Goal: Information Seeking & Learning: Compare options

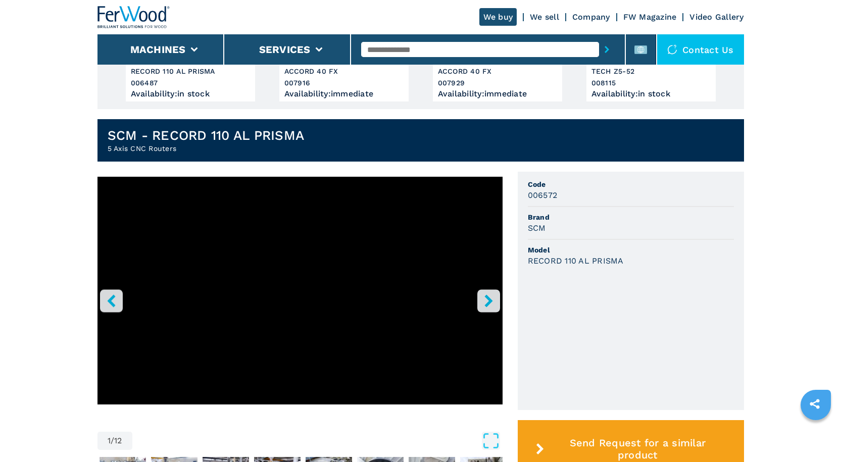
scroll to position [202, 0]
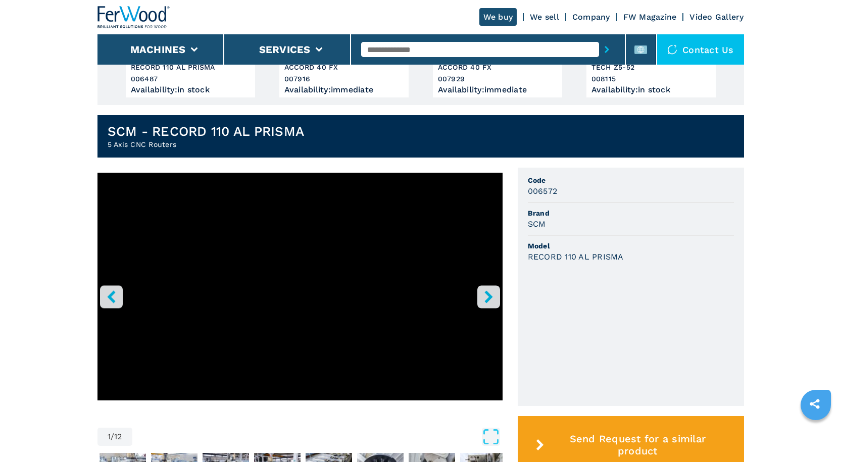
click at [487, 300] on icon "right-button" at bounding box center [488, 296] width 8 height 13
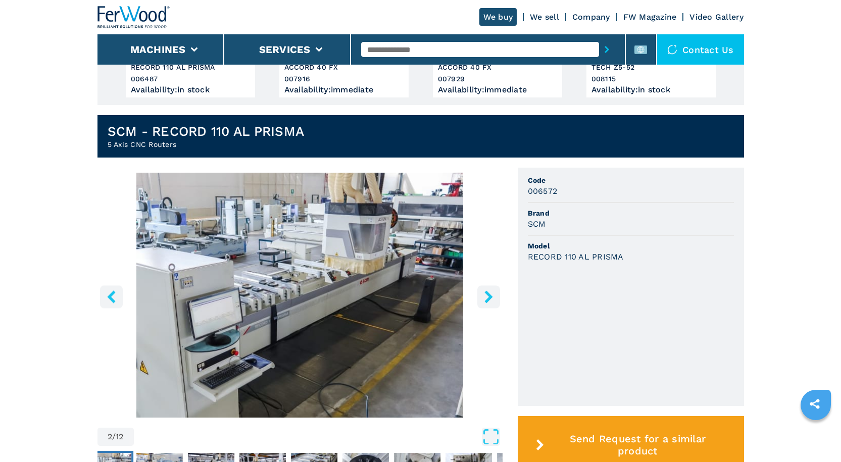
click at [487, 300] on icon "right-button" at bounding box center [488, 296] width 8 height 13
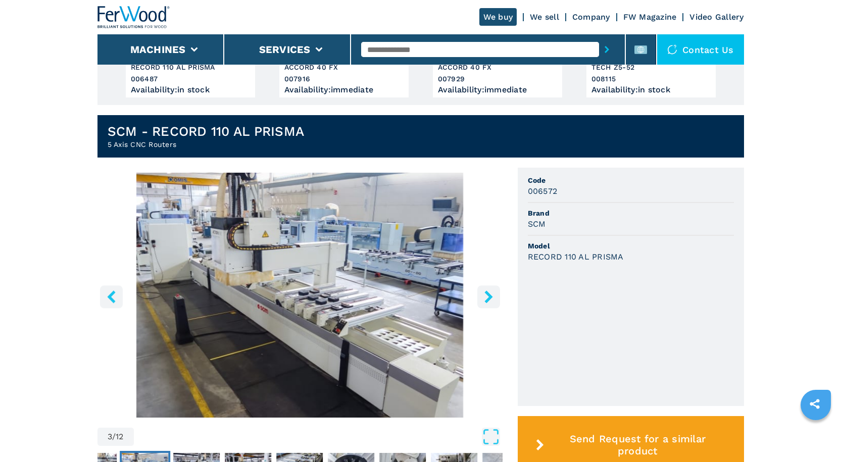
click at [487, 299] on icon "right-button" at bounding box center [488, 296] width 8 height 13
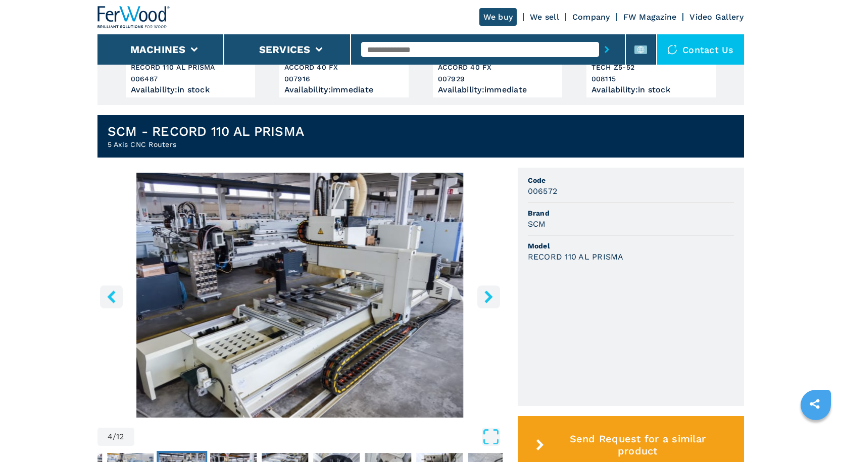
click at [487, 299] on icon "right-button" at bounding box center [488, 296] width 8 height 13
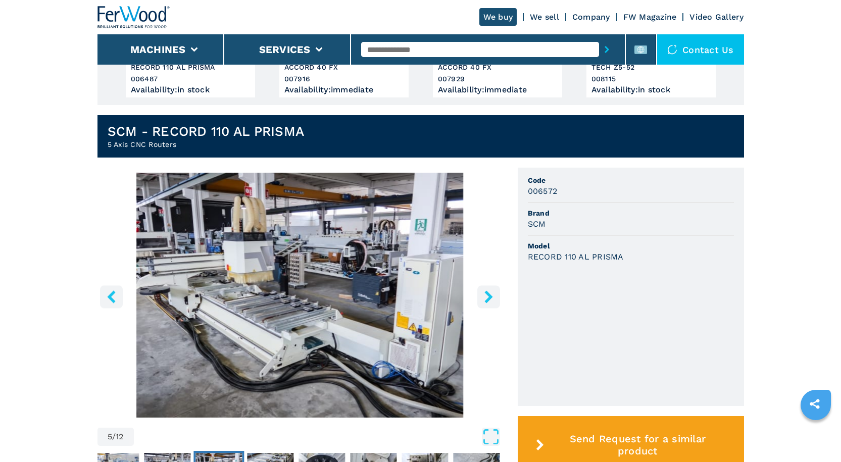
click at [487, 299] on icon "right-button" at bounding box center [488, 296] width 8 height 13
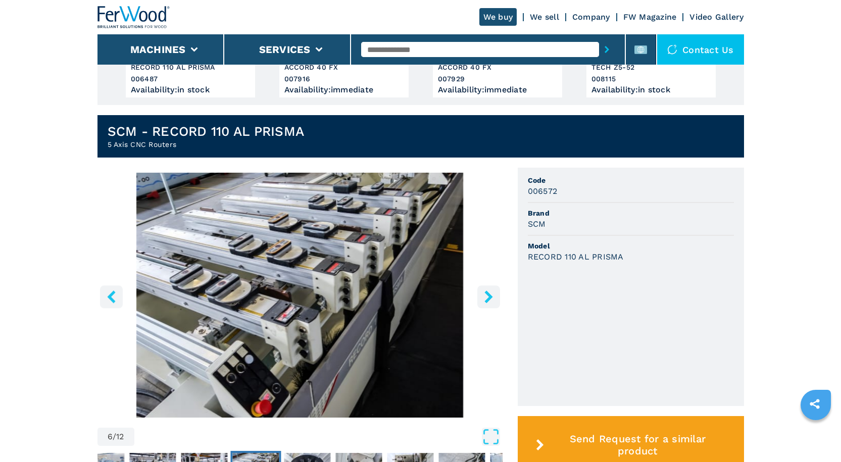
click at [487, 299] on icon "right-button" at bounding box center [488, 296] width 8 height 13
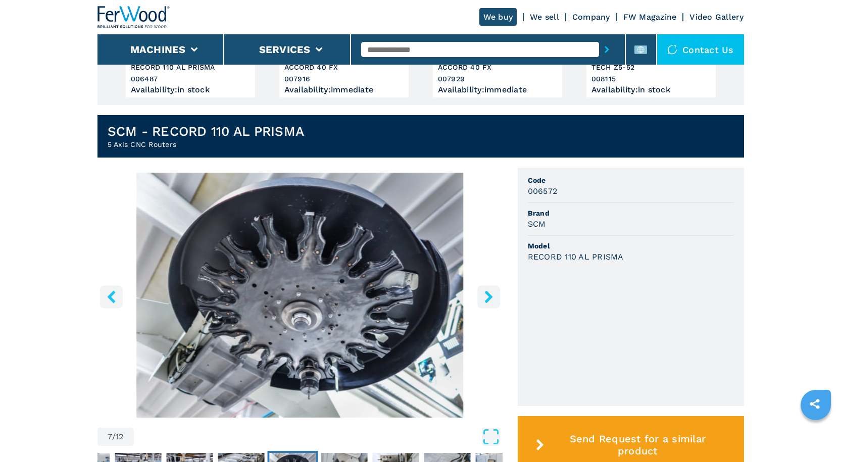
click at [487, 299] on icon "right-button" at bounding box center [488, 296] width 8 height 13
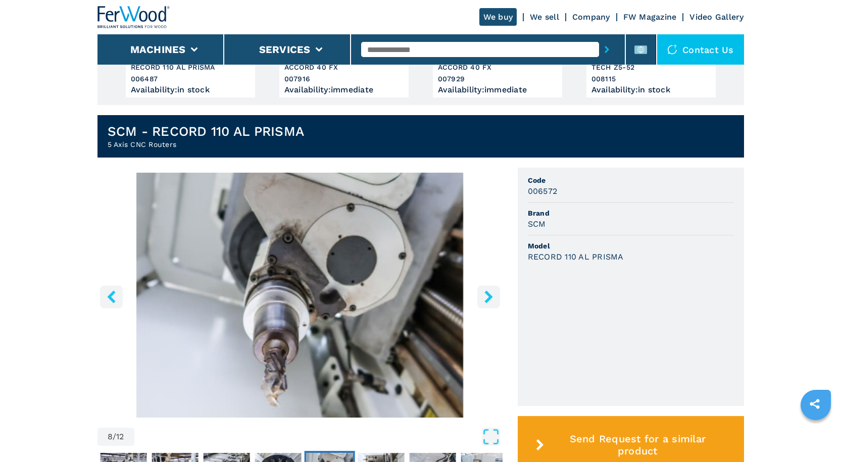
click at [109, 295] on icon "left-button" at bounding box center [111, 296] width 8 height 13
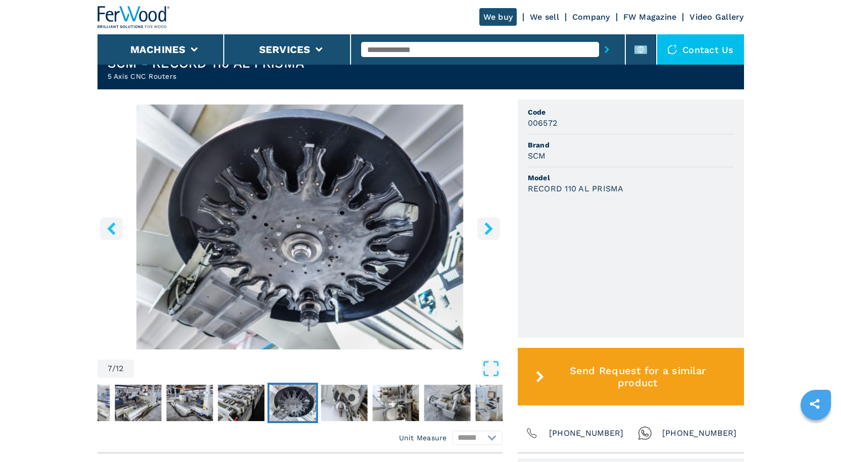
scroll to position [252, 0]
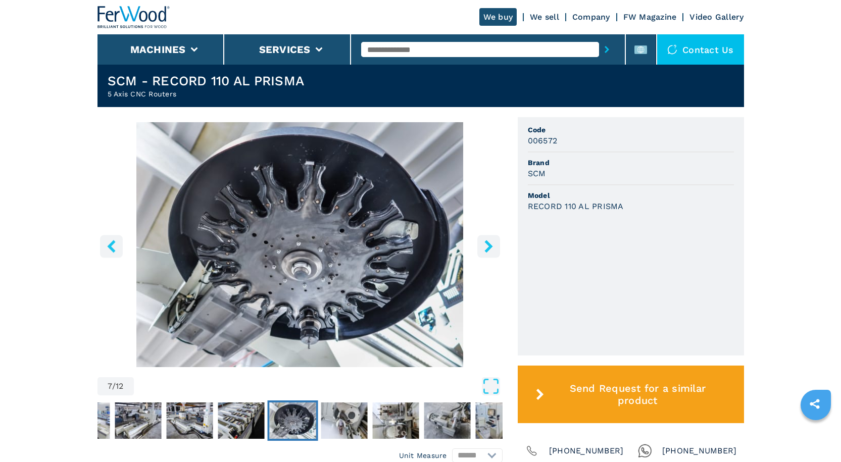
click at [488, 243] on icon "right-button" at bounding box center [488, 246] width 8 height 13
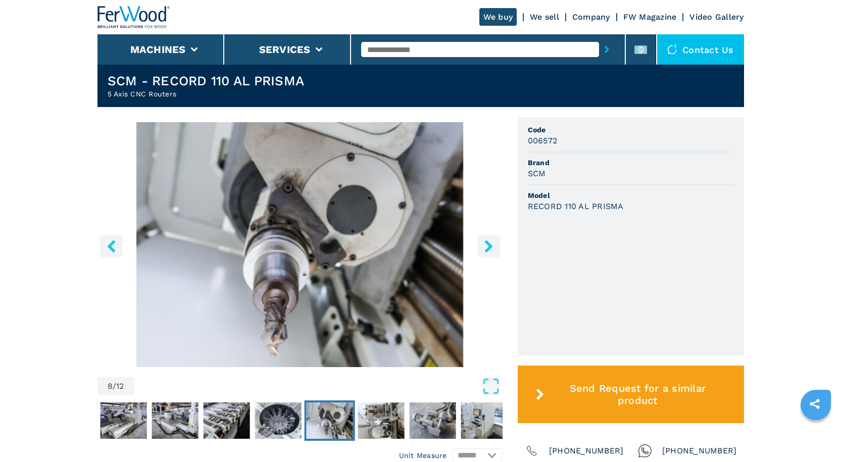
click at [488, 243] on icon "right-button" at bounding box center [488, 246] width 8 height 13
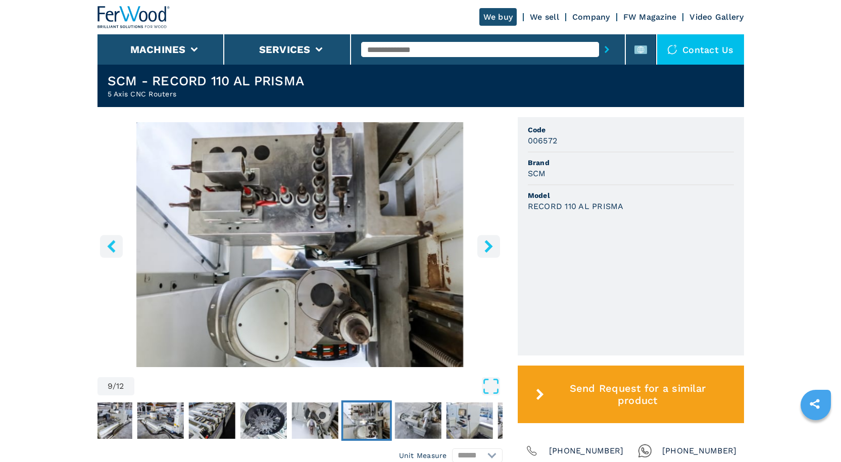
click at [479, 254] on button "right-button" at bounding box center [488, 246] width 23 height 23
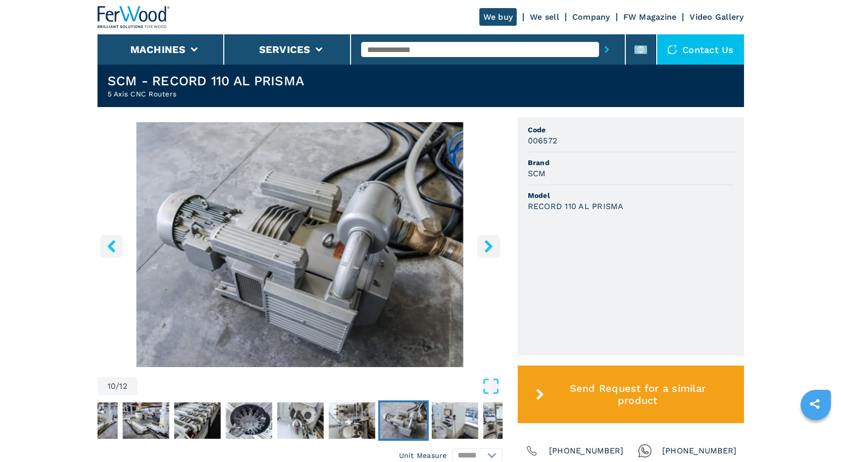
click at [479, 254] on button "right-button" at bounding box center [488, 246] width 23 height 23
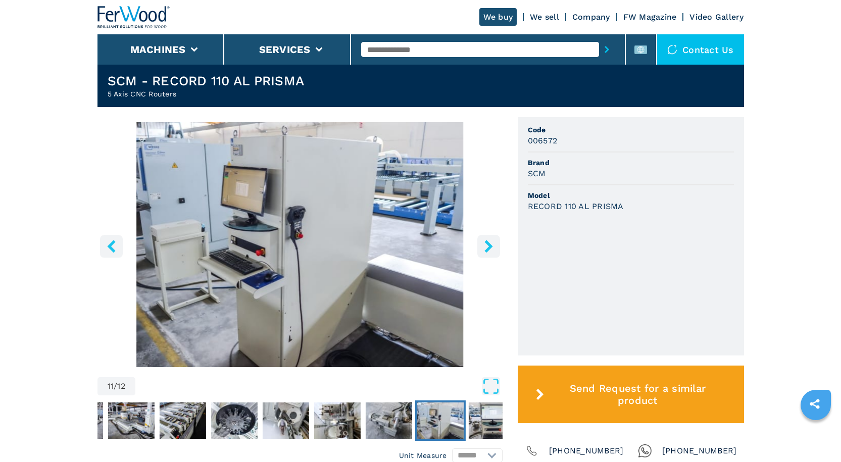
click at [479, 254] on button "right-button" at bounding box center [488, 246] width 23 height 23
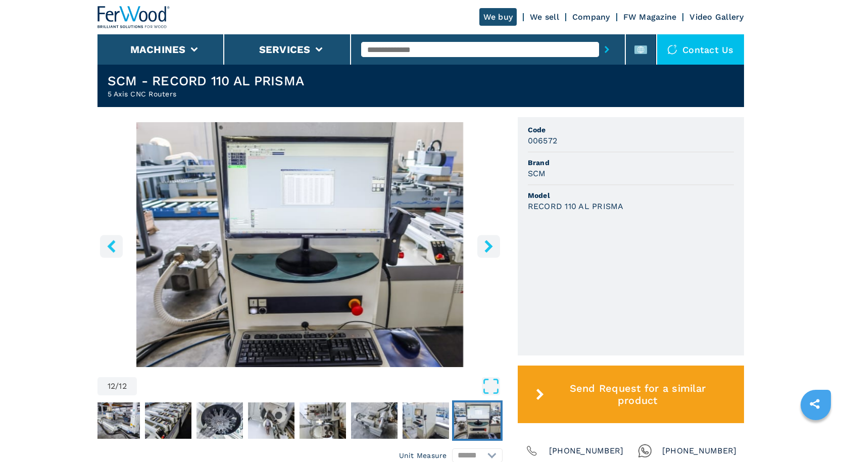
click at [479, 254] on button "right-button" at bounding box center [488, 246] width 23 height 23
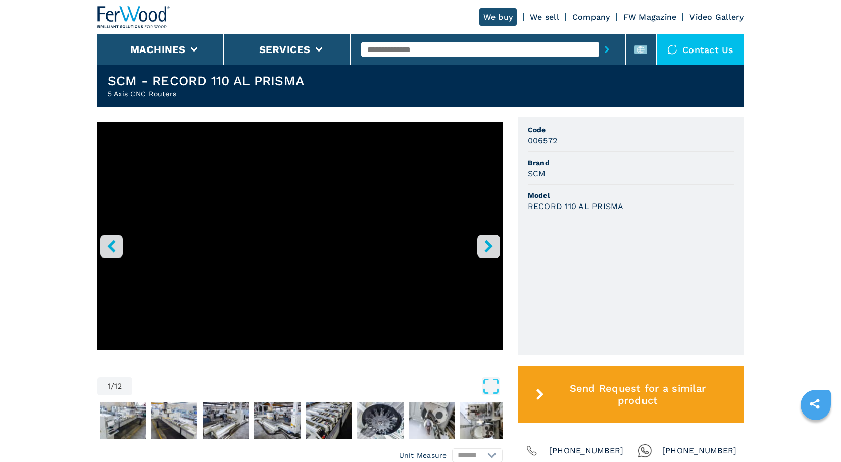
click at [114, 242] on icon "left-button" at bounding box center [111, 246] width 8 height 13
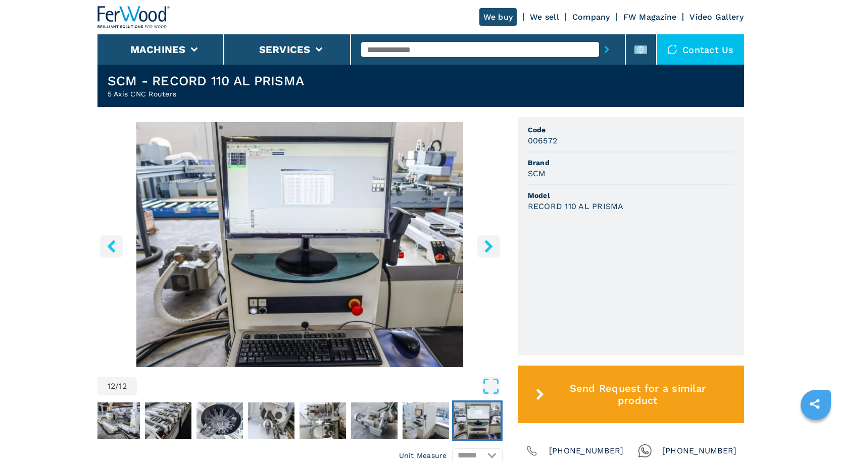
click at [264, 219] on img "Go to Slide 12" at bounding box center [299, 244] width 405 height 245
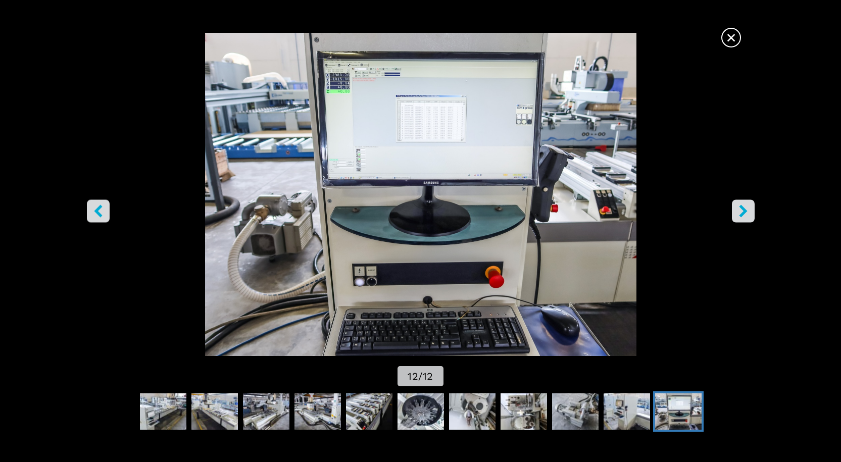
click at [737, 43] on span "×" at bounding box center [731, 36] width 18 height 18
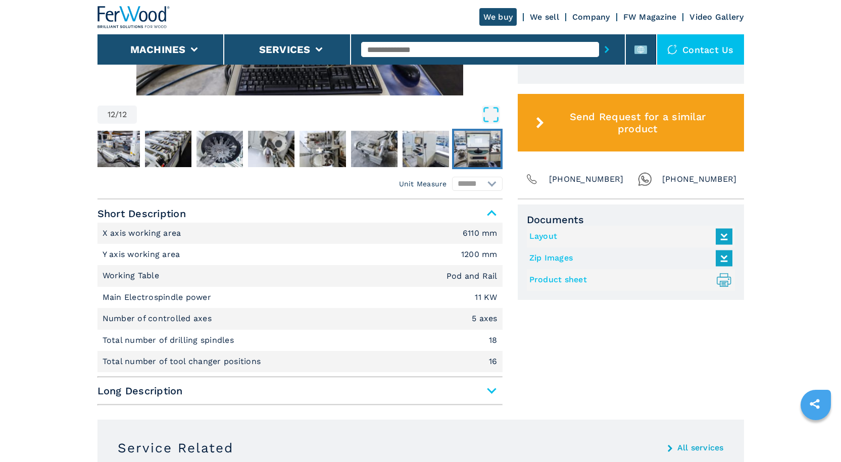
scroll to position [555, 0]
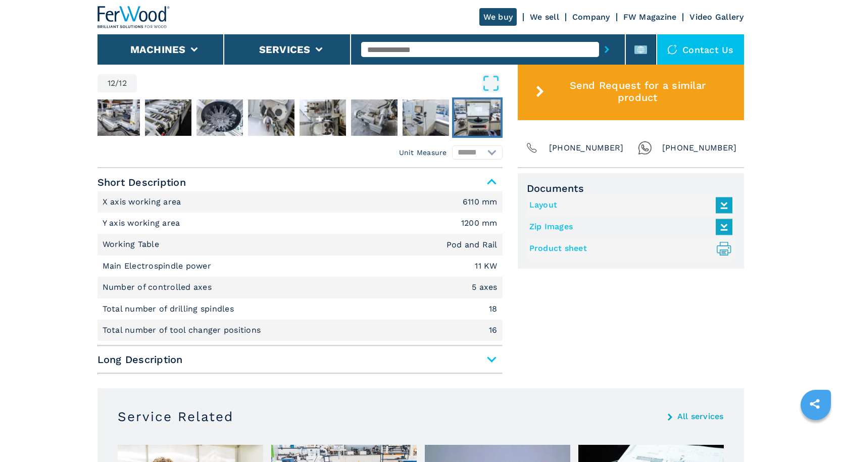
click at [492, 361] on span "Long Description" at bounding box center [299, 359] width 405 height 18
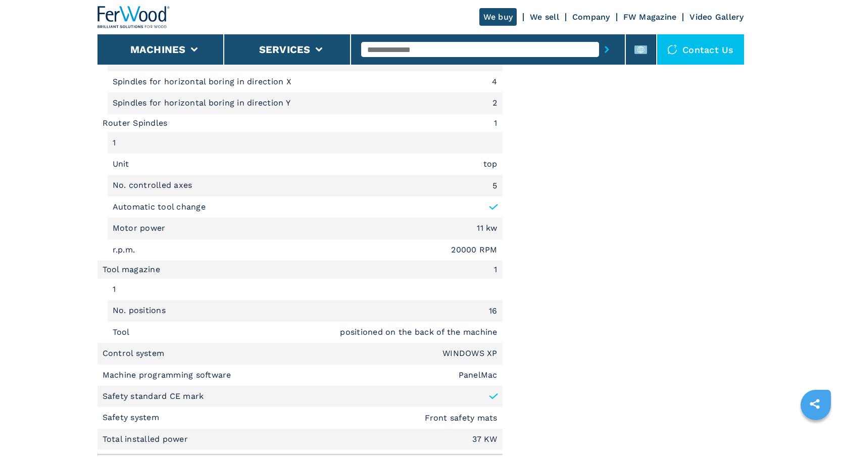
scroll to position [1313, 0]
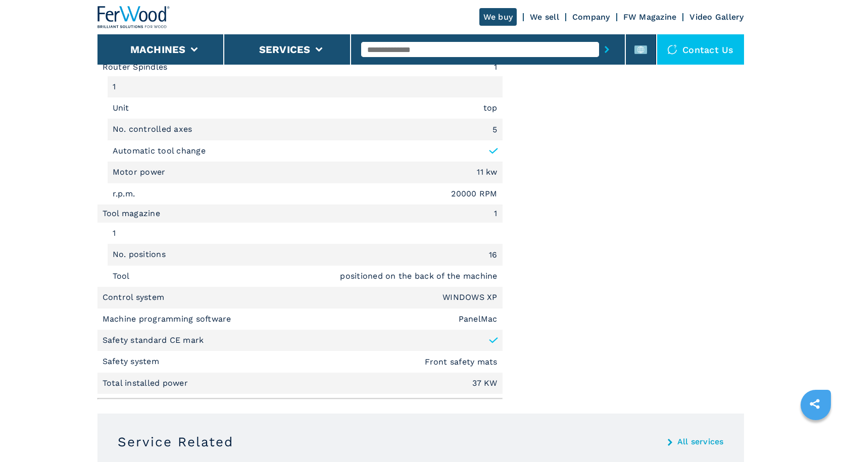
drag, startPoint x: 486, startPoint y: 363, endPoint x: 624, endPoint y: 389, distance: 139.9
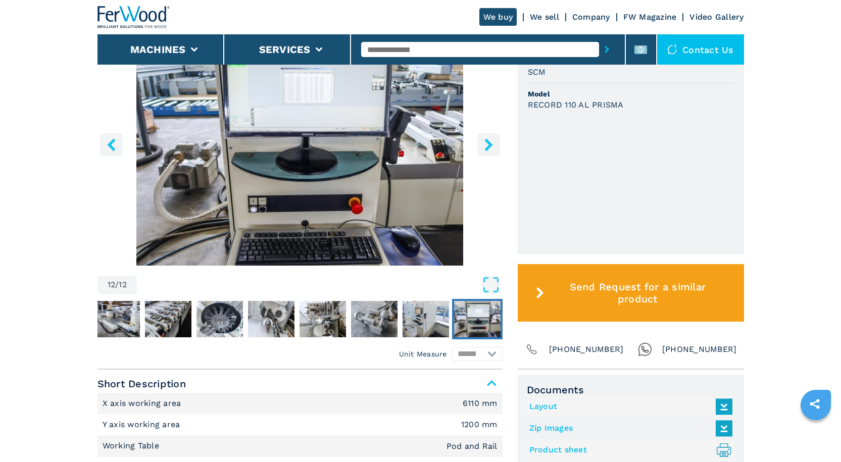
scroll to position [303, 0]
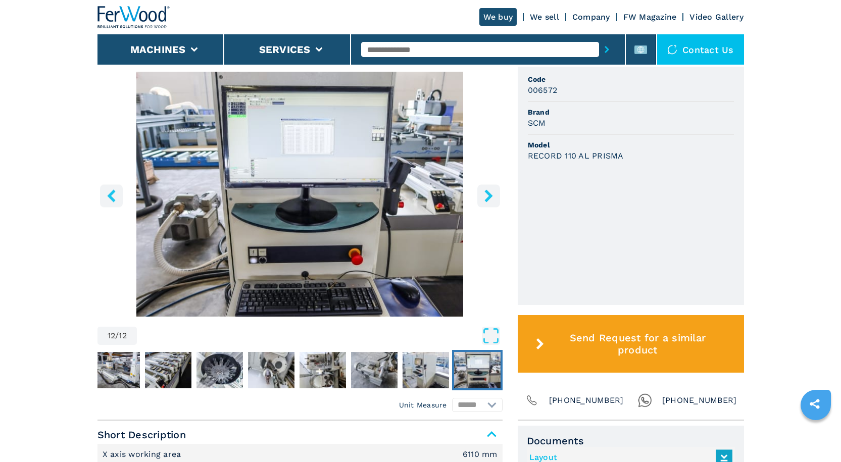
click at [492, 193] on icon "right-button" at bounding box center [488, 195] width 13 height 13
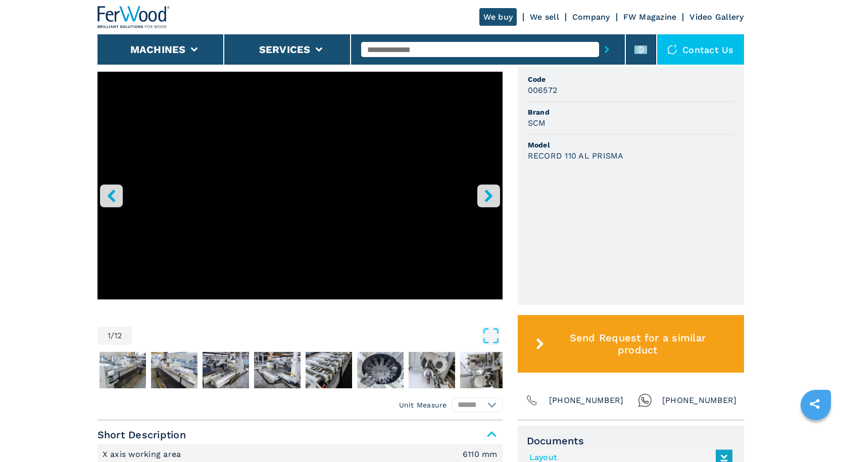
click at [492, 193] on icon "right-button" at bounding box center [488, 195] width 13 height 13
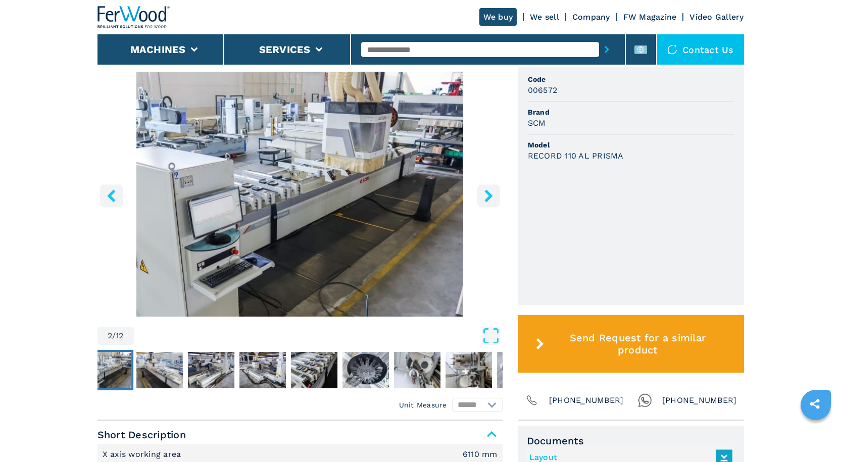
click at [492, 193] on icon "right-button" at bounding box center [488, 195] width 13 height 13
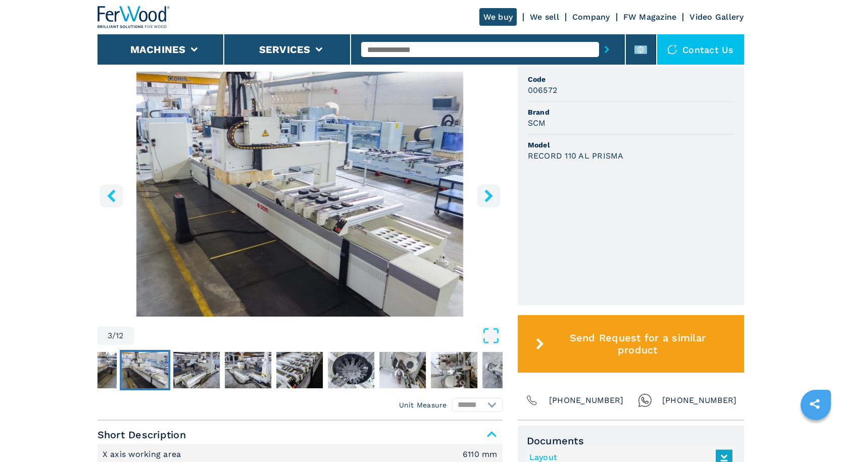
click at [492, 193] on icon "right-button" at bounding box center [488, 195] width 13 height 13
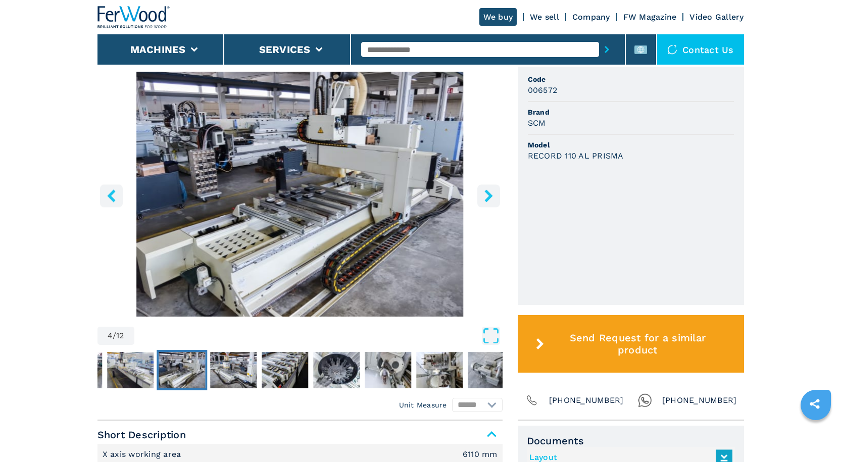
click at [492, 193] on icon "right-button" at bounding box center [488, 195] width 13 height 13
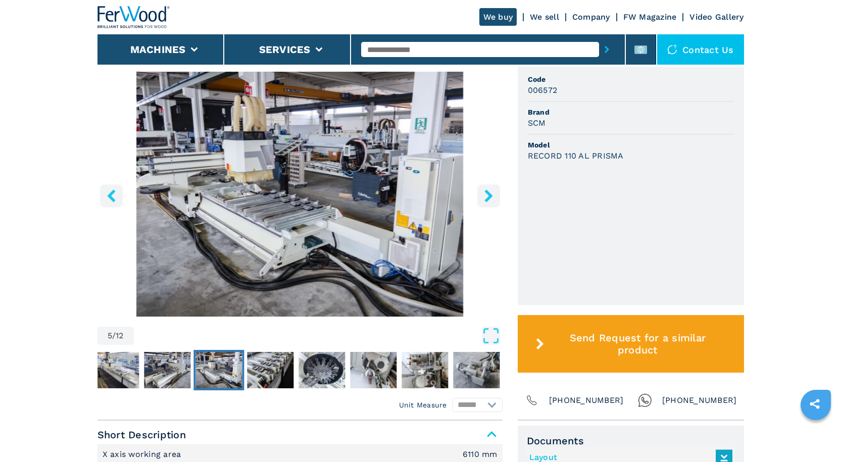
click at [492, 193] on icon "right-button" at bounding box center [488, 195] width 13 height 13
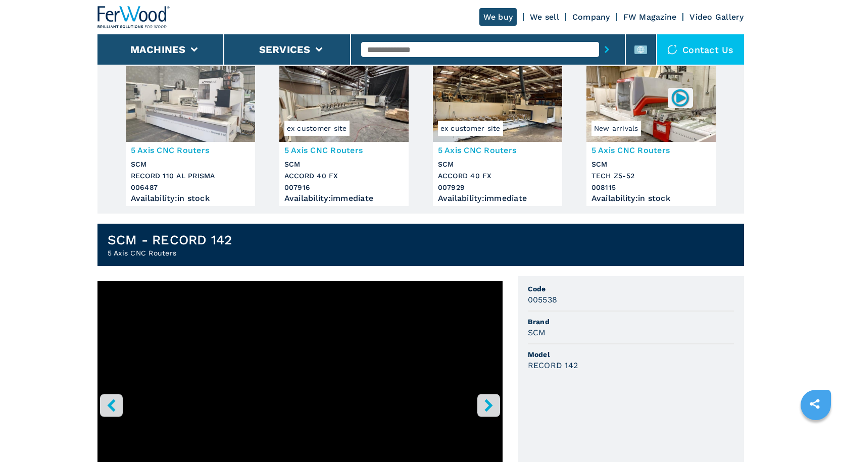
scroll to position [252, 0]
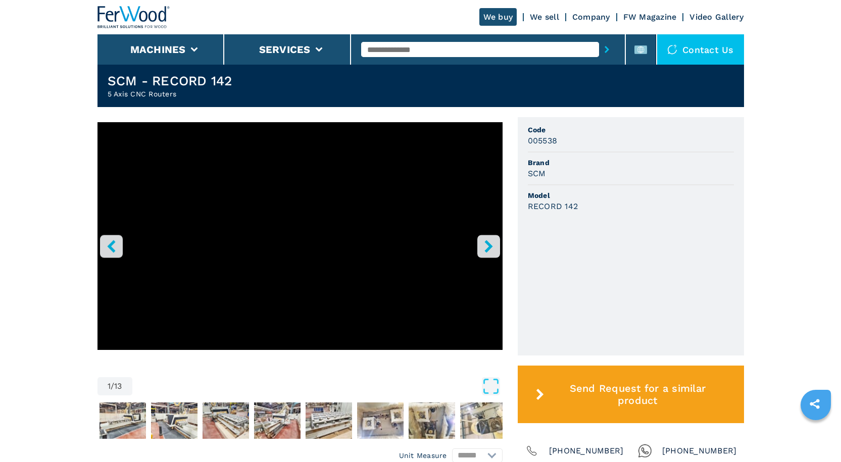
click at [490, 251] on icon "right-button" at bounding box center [488, 246] width 13 height 13
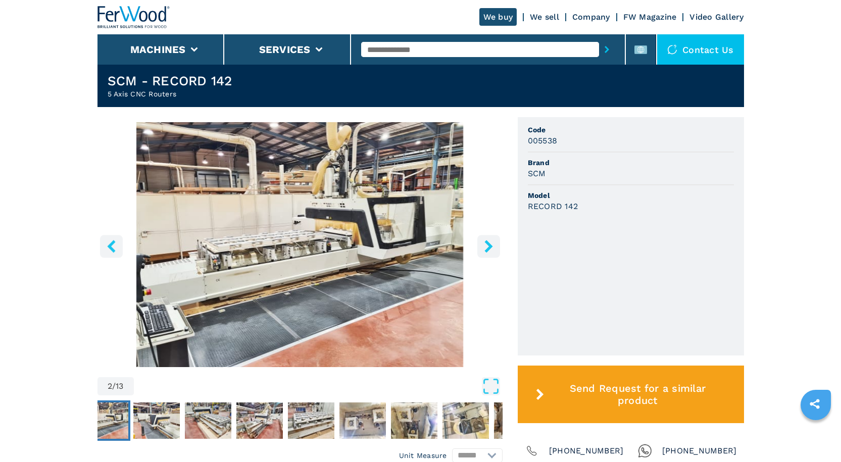
click at [490, 251] on icon "right-button" at bounding box center [488, 246] width 13 height 13
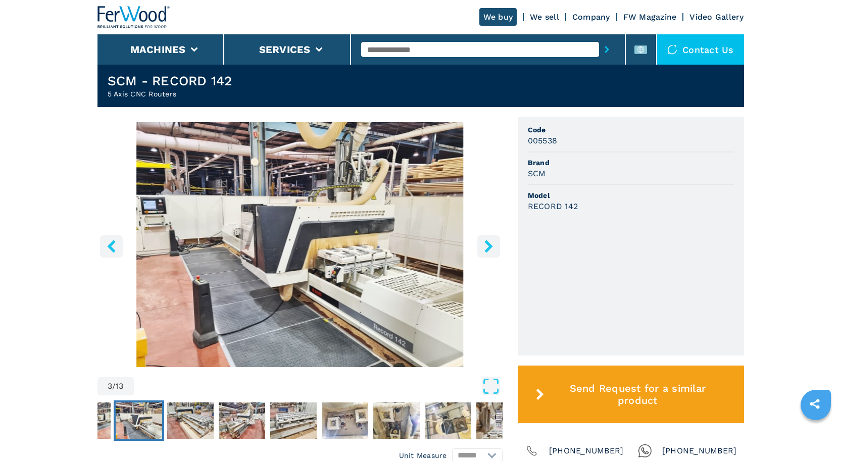
click at [490, 251] on icon "right-button" at bounding box center [488, 246] width 13 height 13
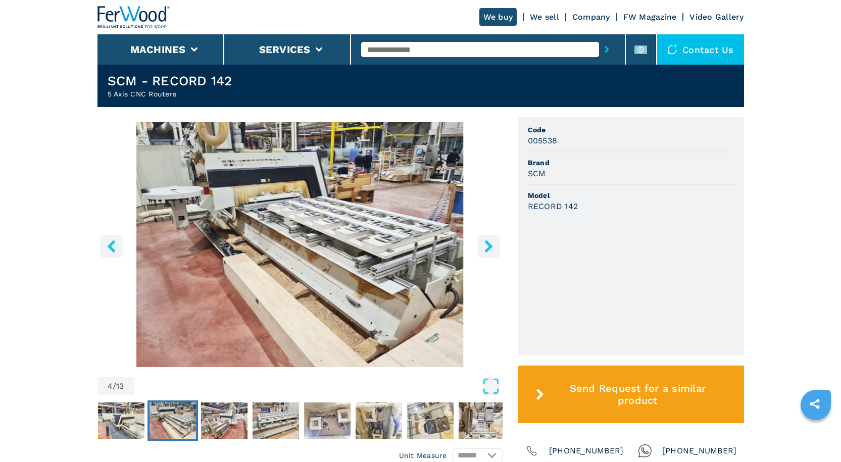
click at [490, 251] on icon "right-button" at bounding box center [488, 246] width 13 height 13
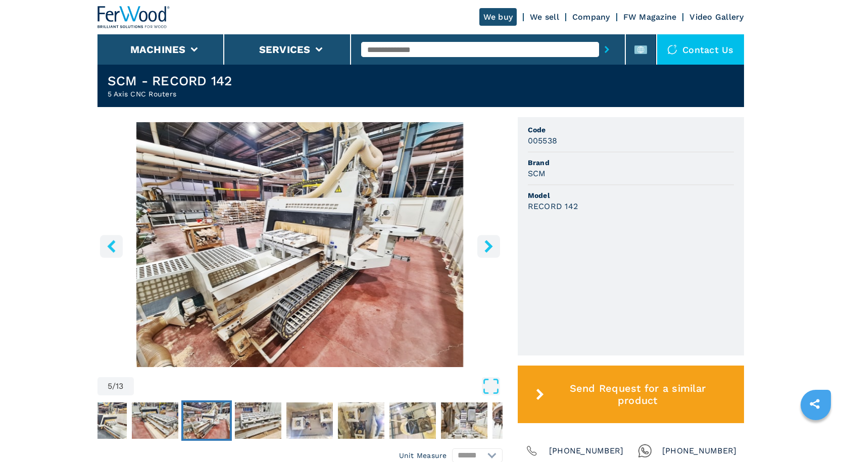
click at [490, 251] on icon "right-button" at bounding box center [488, 246] width 13 height 13
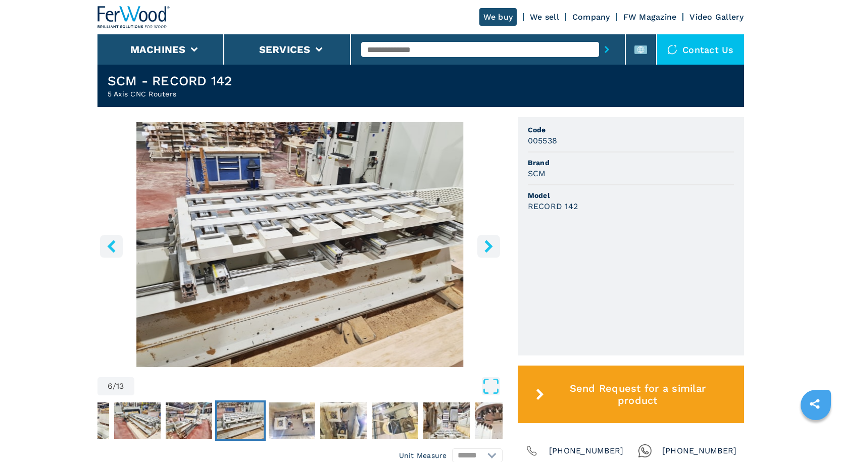
click at [490, 251] on icon "right-button" at bounding box center [488, 246] width 13 height 13
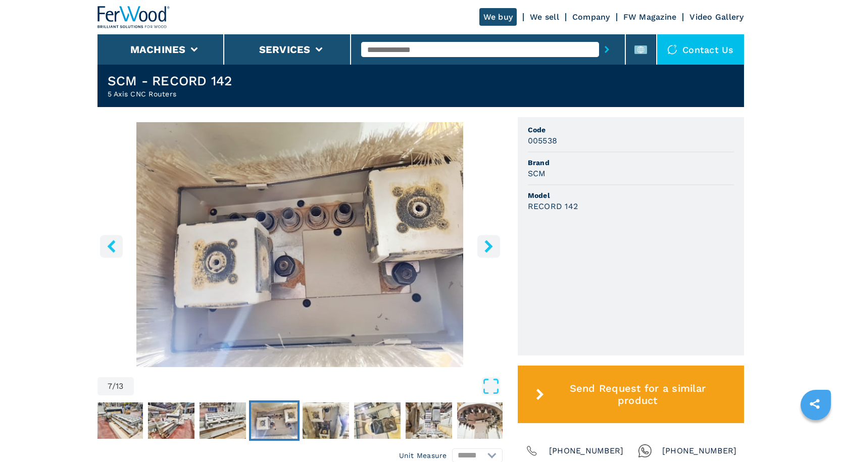
click at [490, 251] on icon "right-button" at bounding box center [488, 246] width 13 height 13
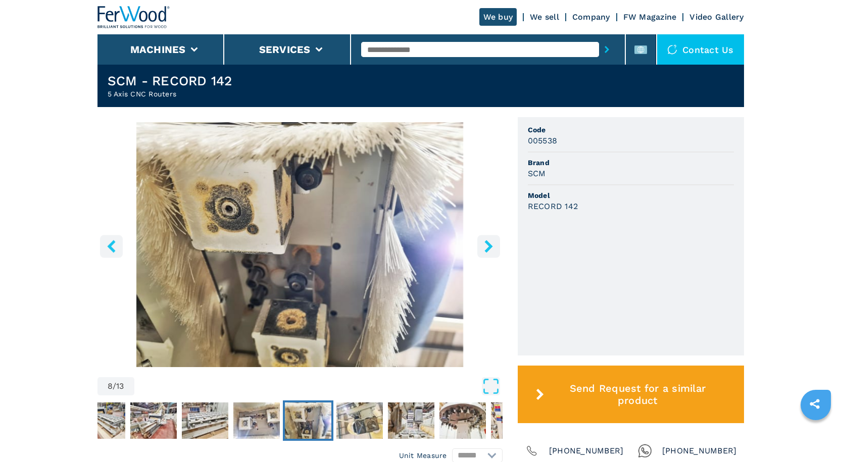
click at [490, 251] on icon "right-button" at bounding box center [488, 246] width 13 height 13
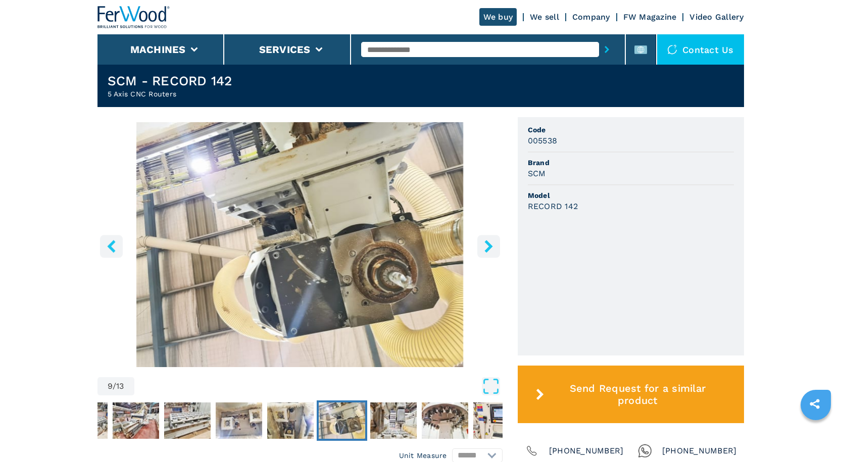
click at [490, 251] on icon "right-button" at bounding box center [488, 246] width 13 height 13
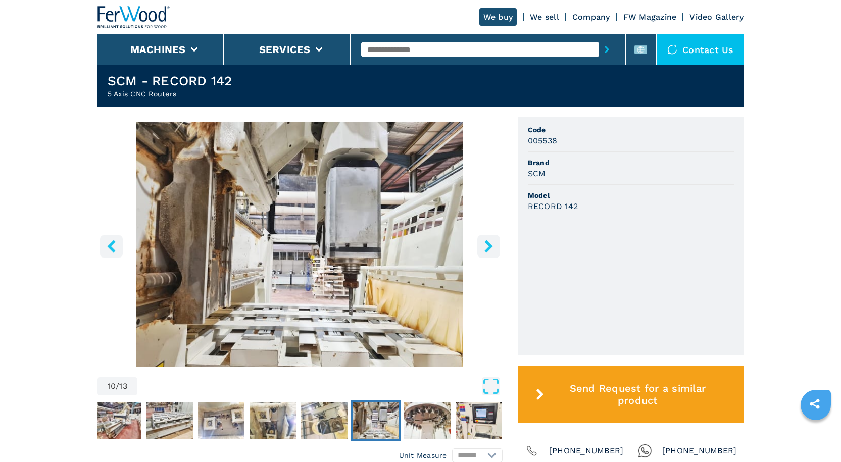
click at [490, 251] on icon "right-button" at bounding box center [488, 246] width 13 height 13
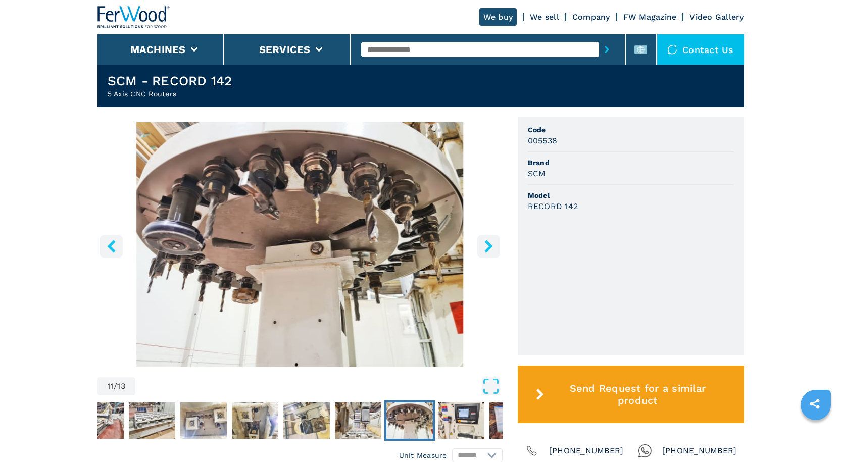
click at [490, 251] on icon "right-button" at bounding box center [488, 246] width 13 height 13
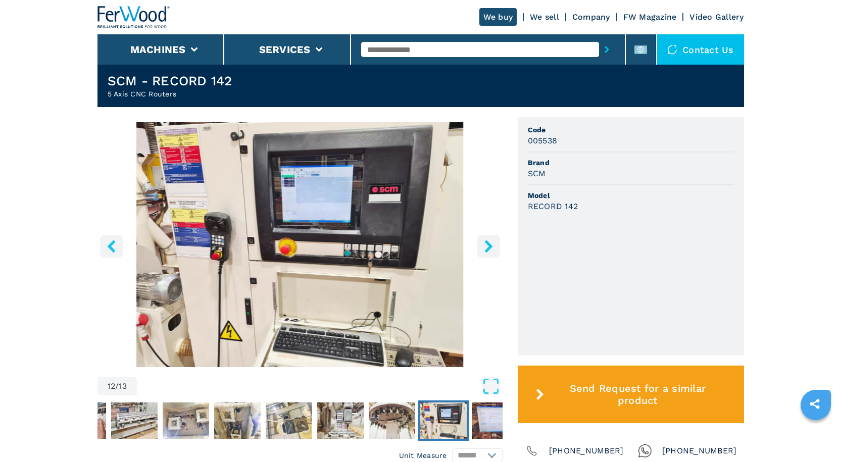
click at [490, 251] on icon "right-button" at bounding box center [488, 246] width 13 height 13
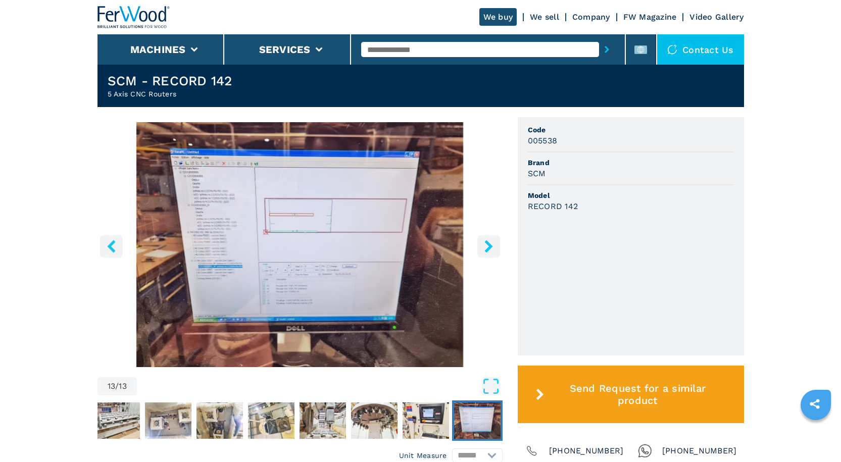
click at [490, 251] on icon "right-button" at bounding box center [488, 246] width 13 height 13
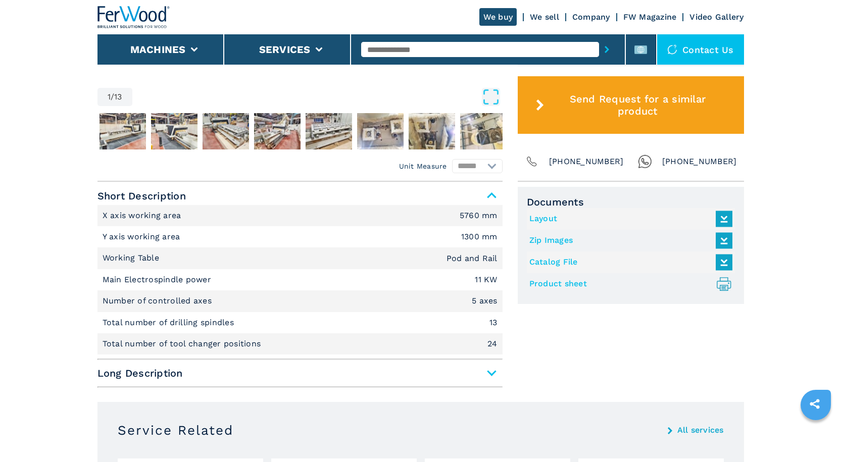
scroll to position [555, 0]
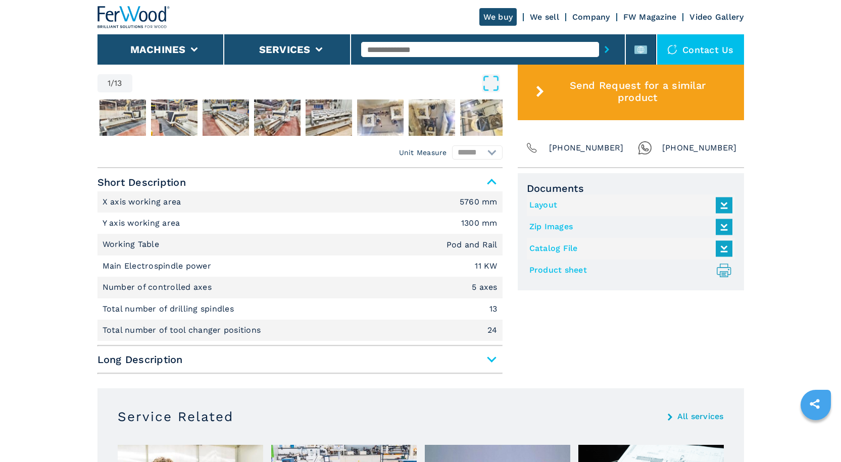
click at [491, 358] on span "Long Description" at bounding box center [299, 359] width 405 height 18
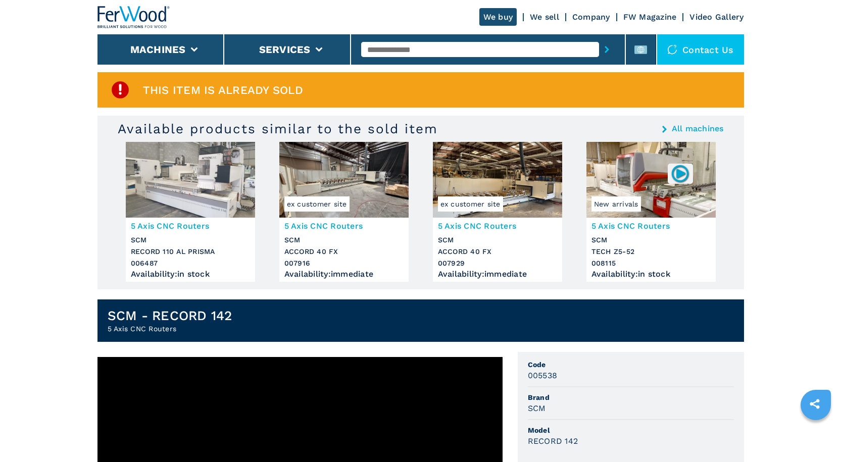
scroll to position [0, 0]
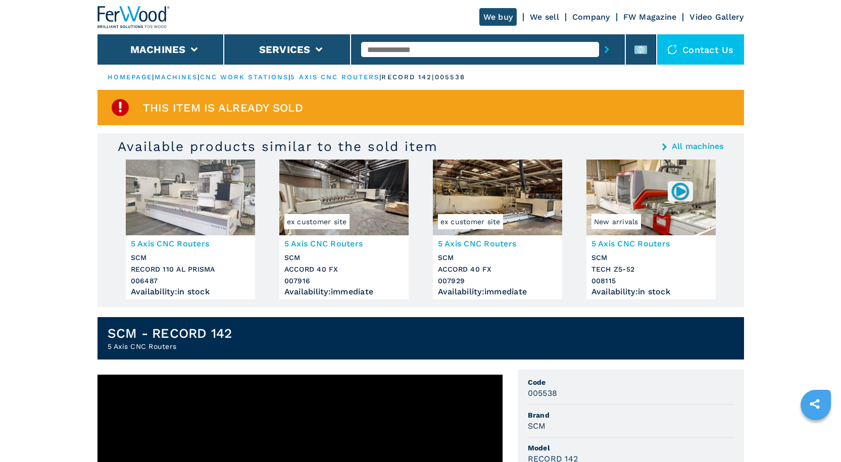
click at [386, 49] on input "text" at bounding box center [480, 49] width 238 height 15
paste input "******"
type input "******"
click at [599, 38] on button "submit-button" at bounding box center [607, 49] width 16 height 23
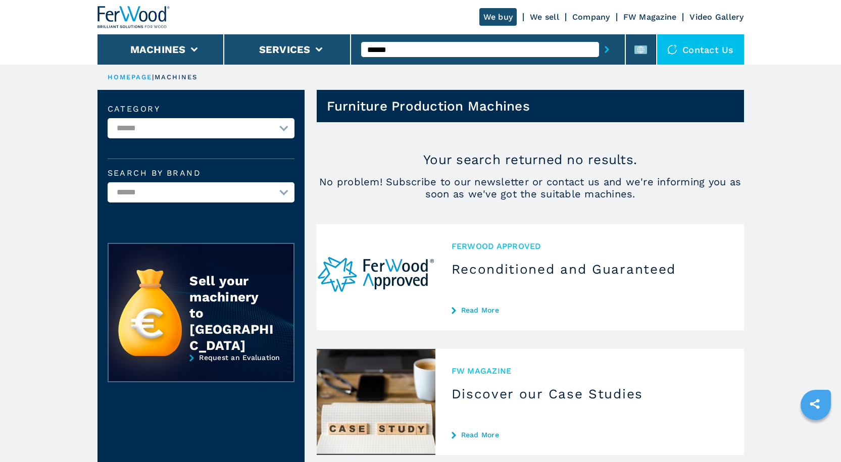
click at [270, 133] on select "**********" at bounding box center [201, 128] width 187 height 20
select select "**********"
click at [108, 118] on select "**********" at bounding box center [201, 128] width 187 height 20
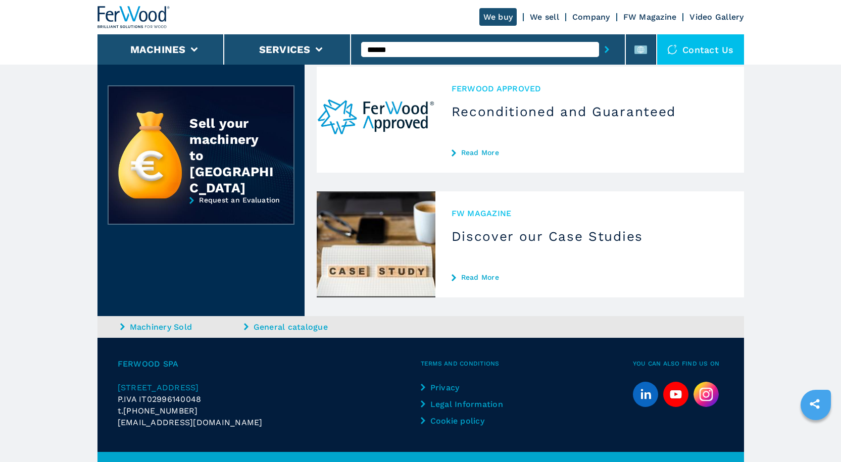
scroll to position [180, 0]
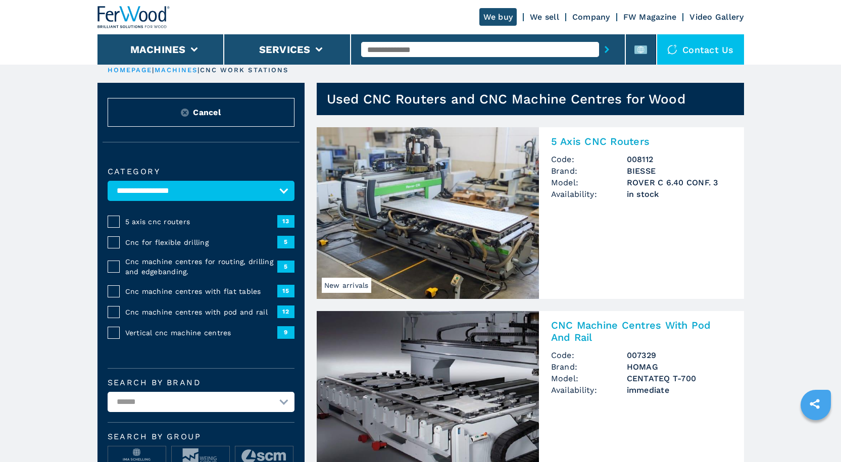
scroll to position [101, 0]
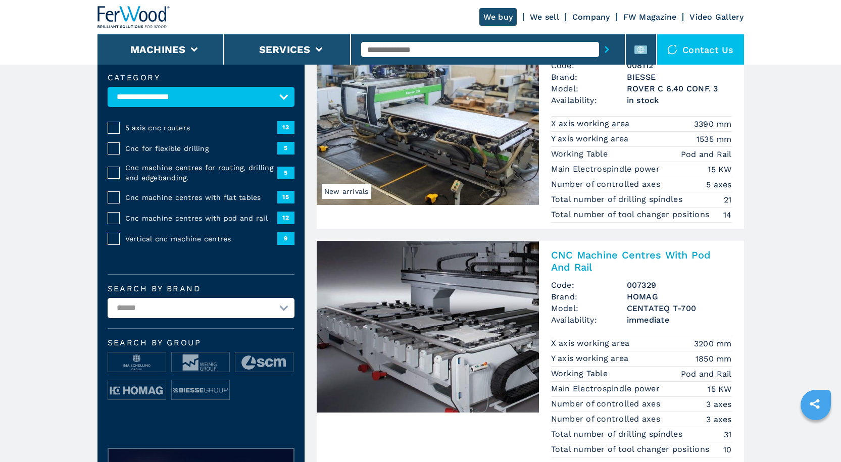
click at [215, 220] on span "Cnc machine centres with pod and rail" at bounding box center [201, 218] width 152 height 10
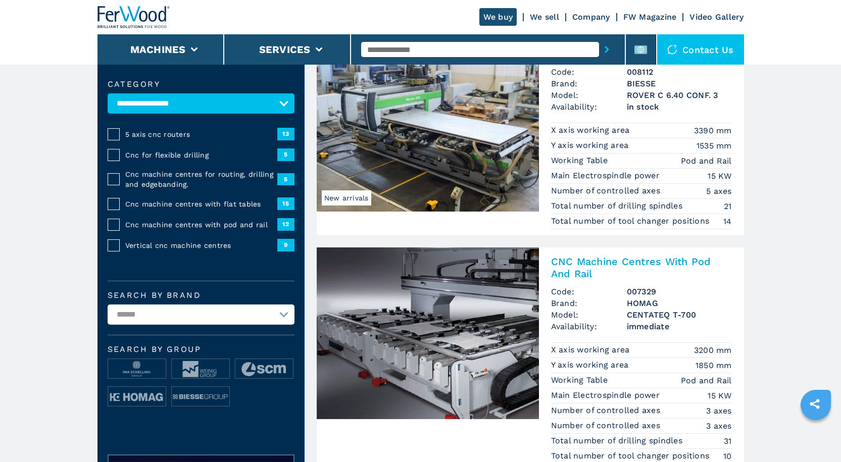
scroll to position [202, 0]
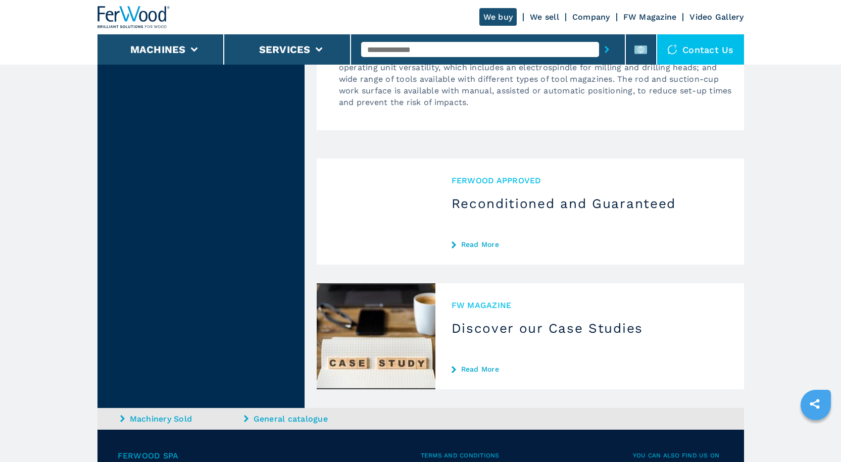
scroll to position [3030, 0]
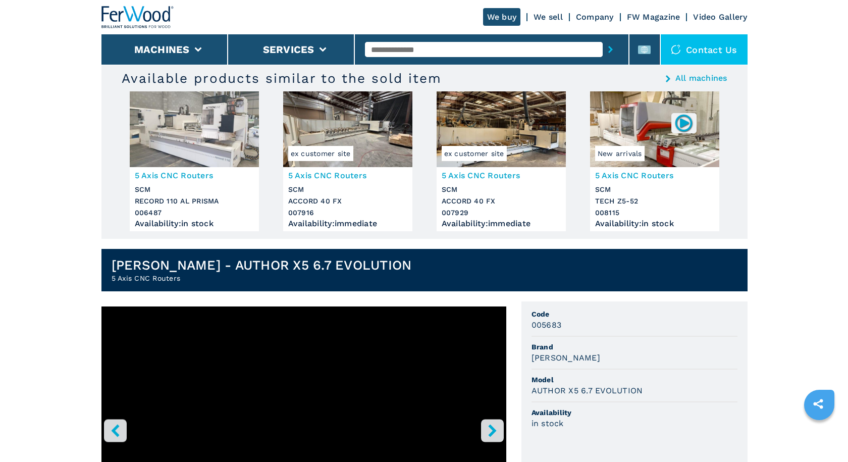
scroll to position [50, 0]
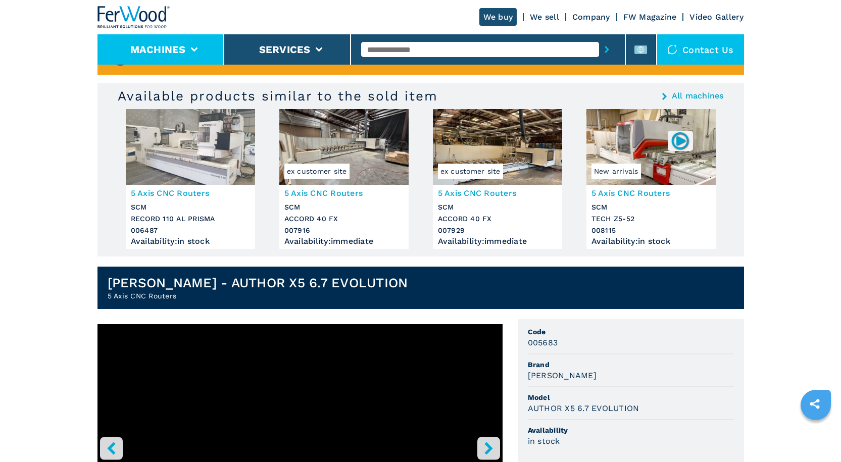
click at [195, 50] on icon at bounding box center [193, 49] width 7 height 5
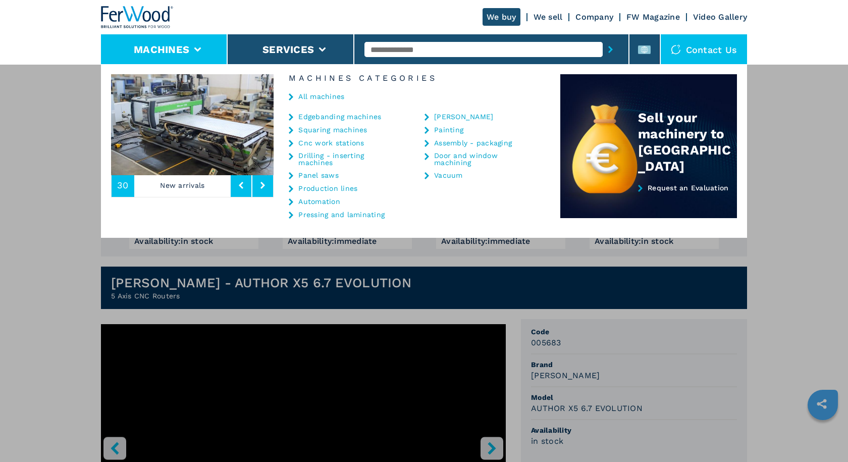
click at [341, 141] on link "Cnc work stations" at bounding box center [331, 142] width 66 height 7
click at [323, 144] on link "Cnc work stations" at bounding box center [331, 142] width 66 height 7
click at [300, 147] on li "Cnc work stations" at bounding box center [344, 145] width 111 height 13
click at [303, 142] on link "Cnc work stations" at bounding box center [331, 142] width 66 height 7
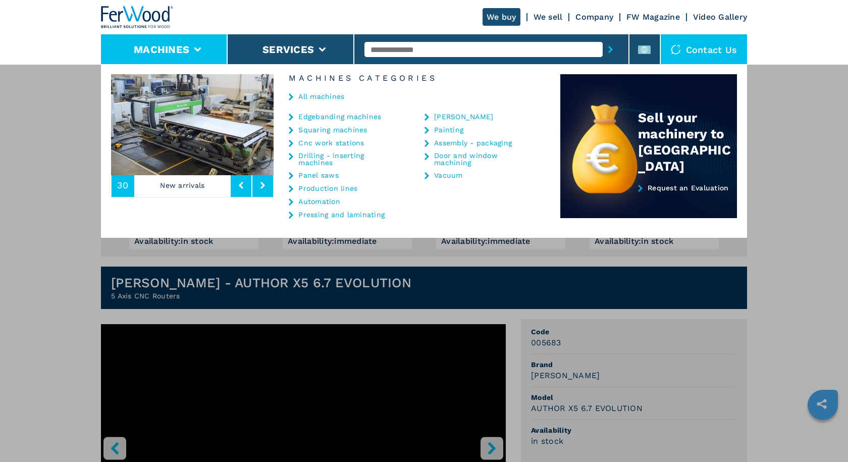
click at [302, 142] on link "Cnc work stations" at bounding box center [331, 142] width 66 height 7
click at [300, 141] on link "Cnc work stations" at bounding box center [331, 142] width 66 height 7
click at [261, 184] on icon at bounding box center [263, 185] width 5 height 7
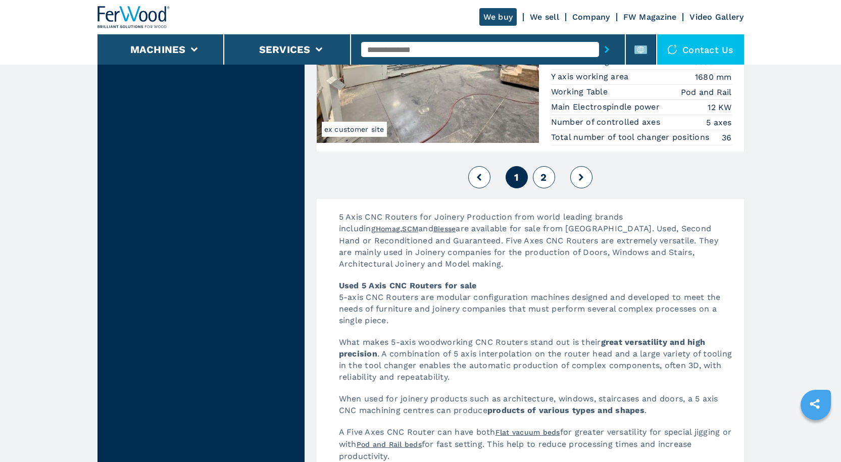
scroll to position [2575, 0]
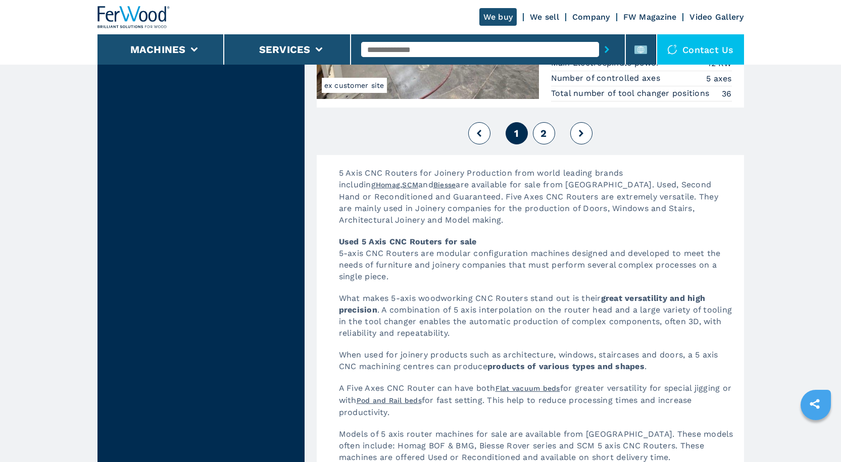
click at [544, 133] on span "2" at bounding box center [543, 133] width 6 height 12
